Goal: Task Accomplishment & Management: Manage account settings

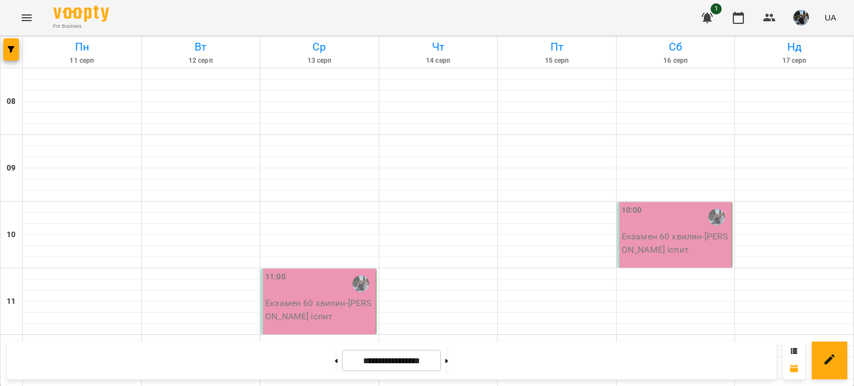
scroll to position [111, 0]
click at [297, 271] on div "11:00" at bounding box center [319, 284] width 108 height 26
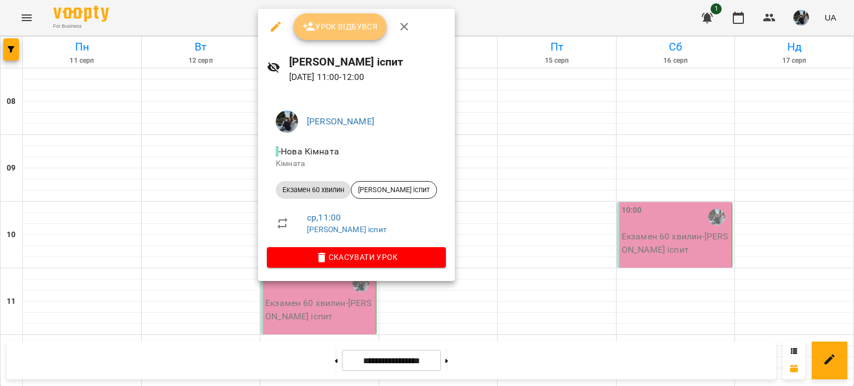
click at [340, 18] on button "Урок відбувся" at bounding box center [340, 26] width 93 height 27
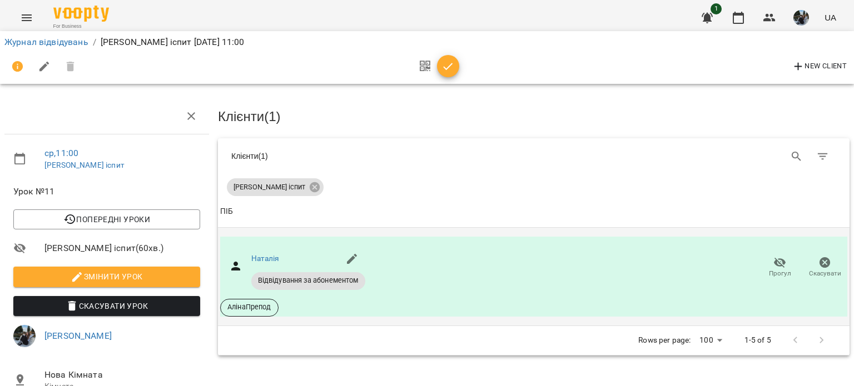
click at [337, 276] on span "Відвідування за абонементом" at bounding box center [308, 281] width 114 height 10
click at [291, 280] on span "Відвідування за абонементом" at bounding box center [308, 281] width 114 height 10
click at [266, 257] on link "Наталія" at bounding box center [265, 258] width 28 height 9
drag, startPoint x: 456, startPoint y: 61, endPoint x: 444, endPoint y: 72, distance: 16.5
click at [456, 61] on span "button" at bounding box center [448, 66] width 22 height 13
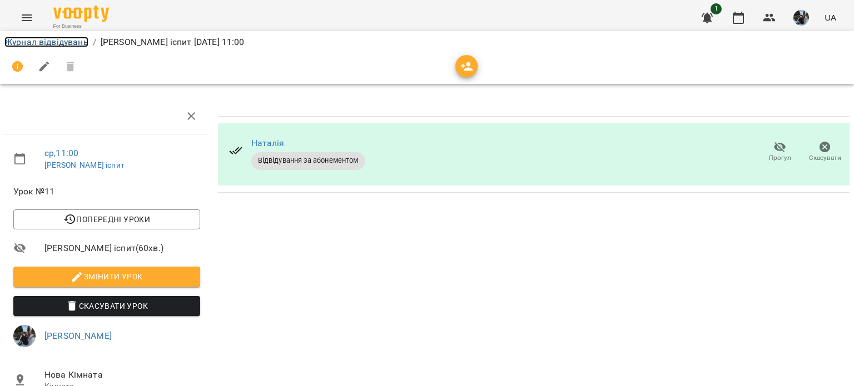
click at [78, 40] on link "Журнал відвідувань" at bounding box center [46, 42] width 84 height 11
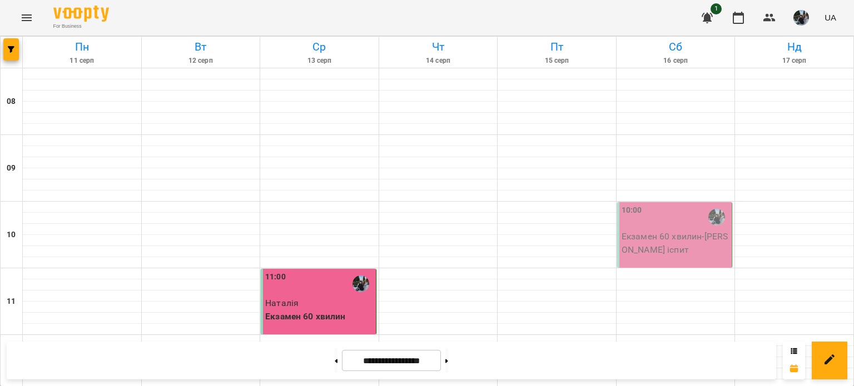
scroll to position [667, 0]
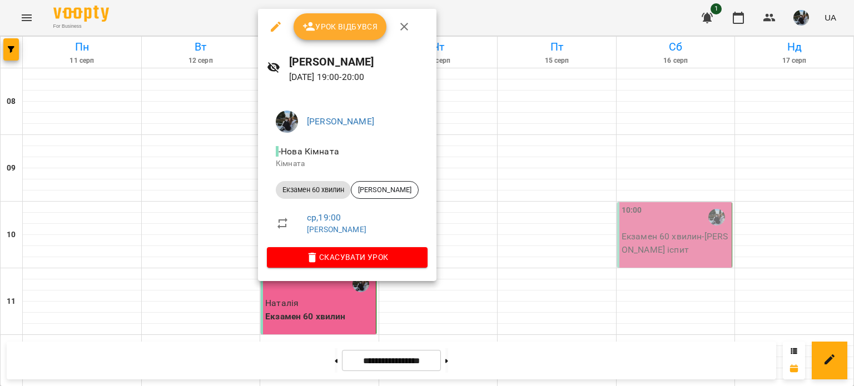
click at [347, 28] on span "Урок відбувся" at bounding box center [340, 26] width 76 height 13
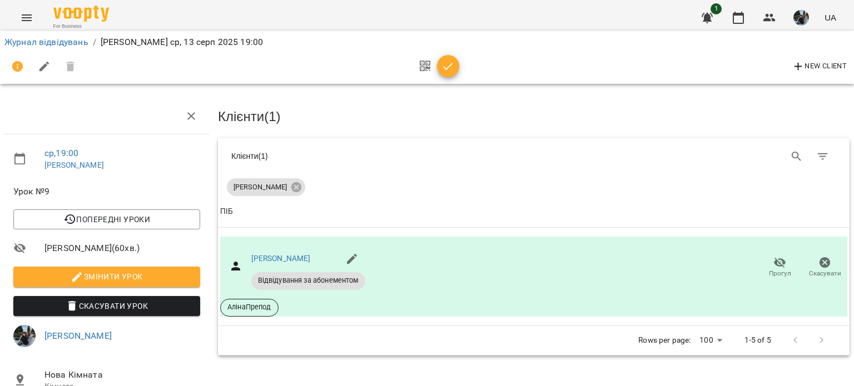
click at [434, 67] on button "button" at bounding box center [425, 66] width 24 height 27
click at [447, 68] on icon "button" at bounding box center [448, 66] width 9 height 7
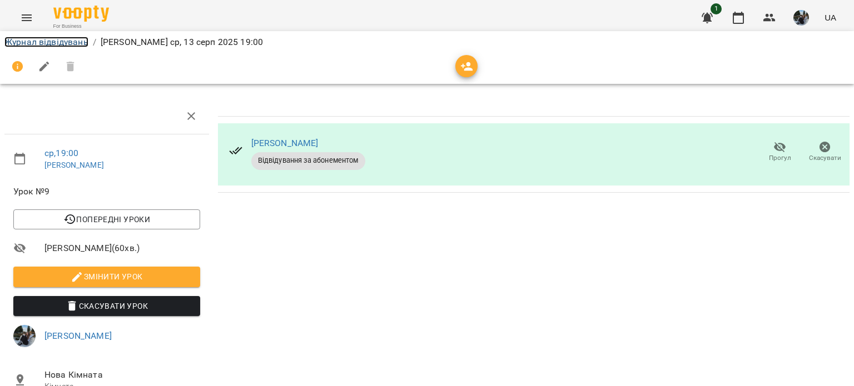
click at [47, 37] on link "Журнал відвідувань" at bounding box center [46, 42] width 84 height 11
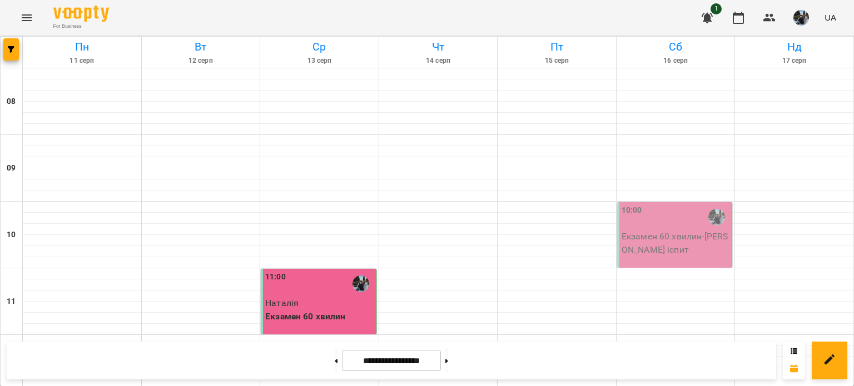
scroll to position [167, 0]
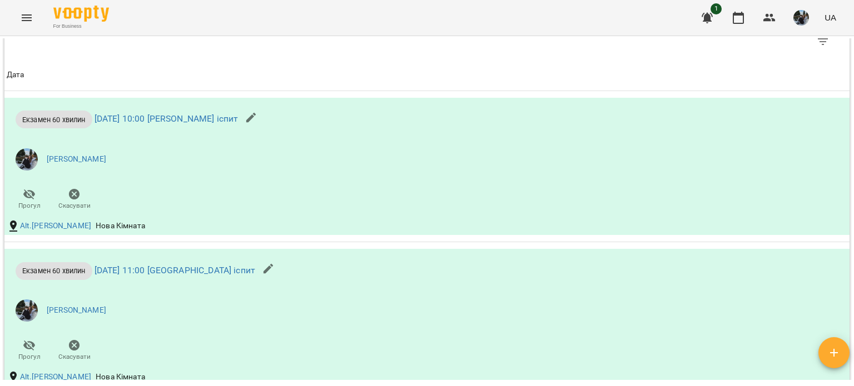
scroll to position [713, 0]
